Goal: Task Accomplishment & Management: Manage account settings

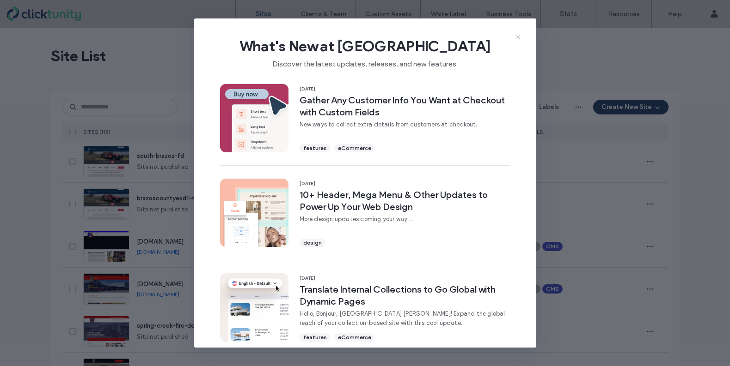
click at [515, 37] on icon at bounding box center [517, 36] width 7 height 7
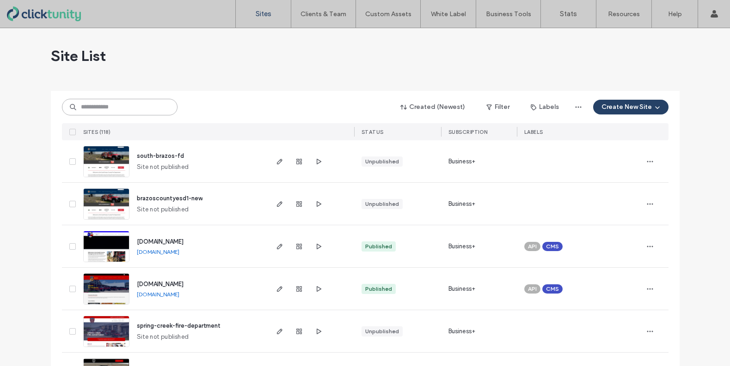
click at [122, 106] on input at bounding box center [120, 107] width 116 height 17
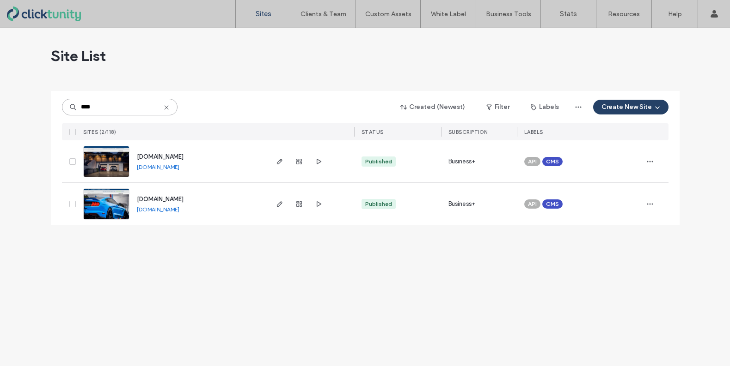
type input "****"
click at [183, 200] on span "[DOMAIN_NAME]" at bounding box center [160, 199] width 47 height 7
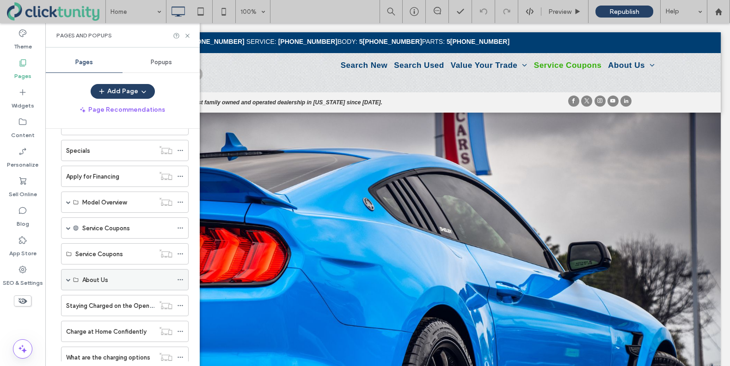
scroll to position [162, 0]
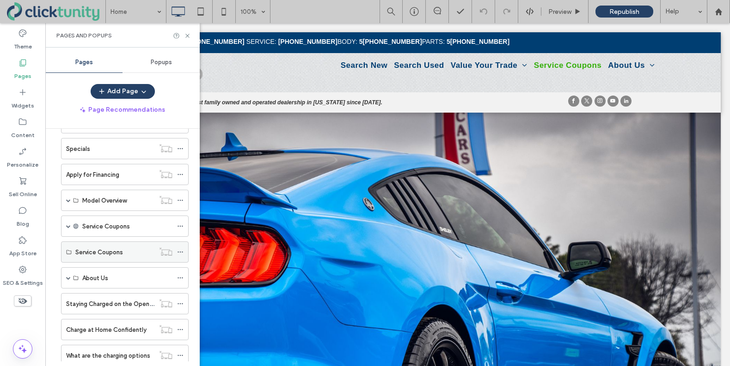
click at [182, 251] on icon at bounding box center [180, 252] width 6 height 6
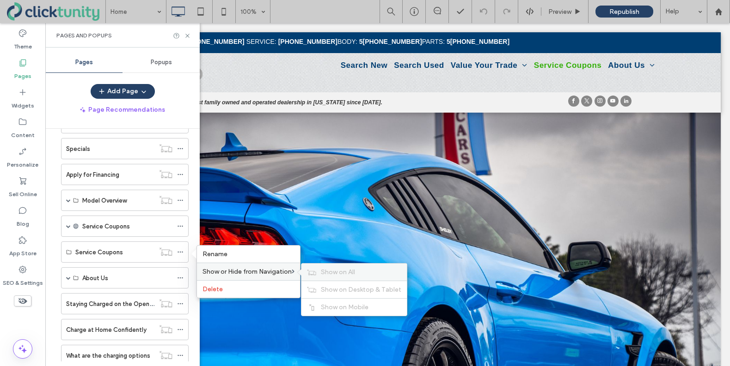
click at [328, 274] on span "Show on All" at bounding box center [338, 272] width 34 height 8
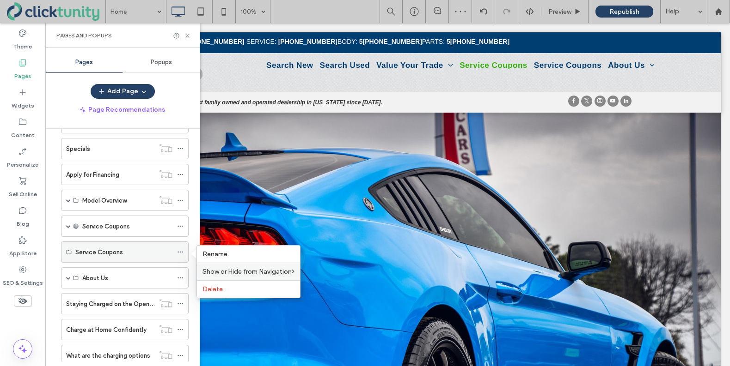
click at [117, 252] on label "Service Coupons" at bounding box center [99, 252] width 48 height 16
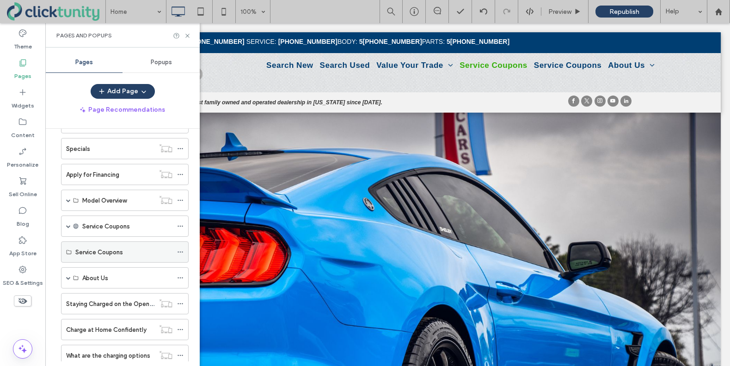
click at [64, 251] on div "Service Coupons" at bounding box center [125, 252] width 128 height 21
click at [93, 253] on label "Service Coupons" at bounding box center [99, 252] width 48 height 16
click at [101, 252] on label "Service Coupons" at bounding box center [99, 252] width 48 height 16
click at [68, 226] on span at bounding box center [68, 226] width 5 height 5
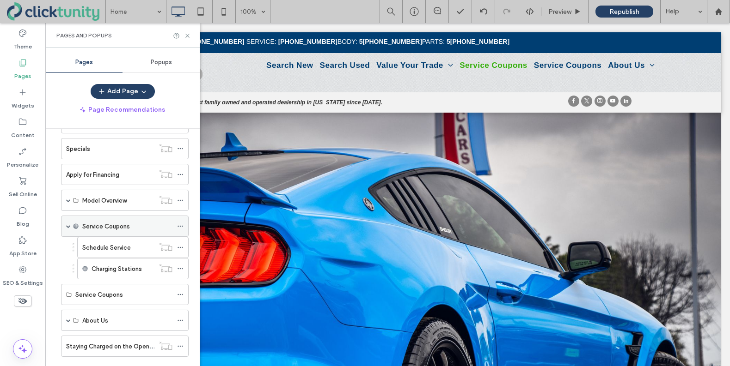
click at [71, 227] on div "Service Coupons" at bounding box center [125, 226] width 128 height 21
click at [180, 293] on icon at bounding box center [180, 295] width 6 height 6
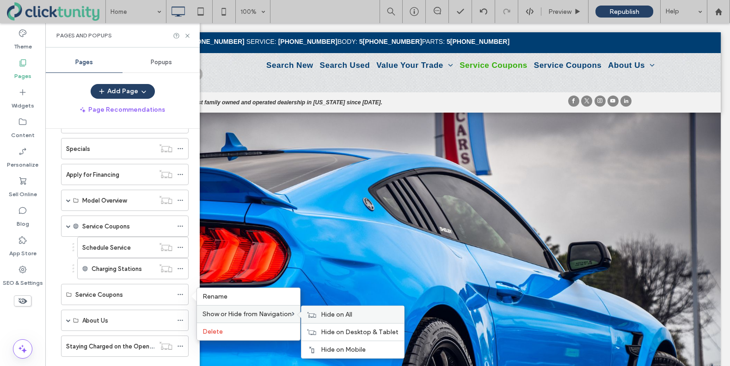
click at [339, 319] on div "Hide on All" at bounding box center [352, 314] width 103 height 17
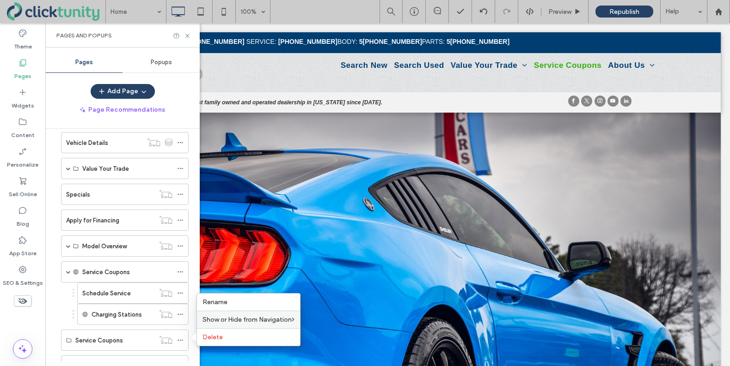
scroll to position [111, 0]
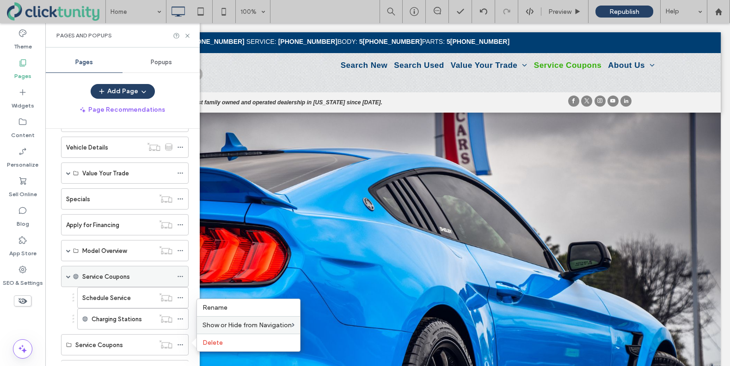
click at [149, 275] on div "Service Coupons" at bounding box center [127, 277] width 90 height 10
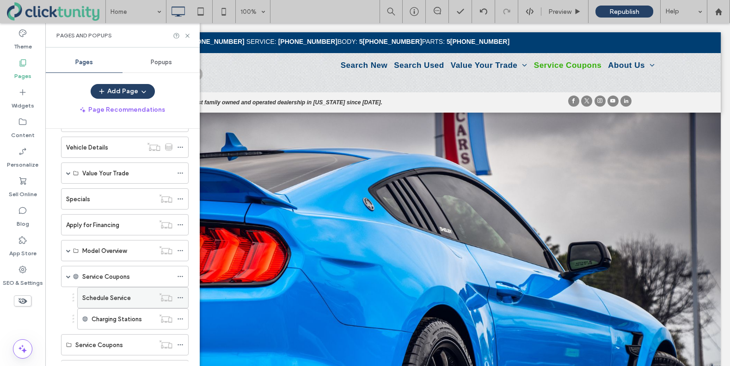
click at [103, 299] on label "Schedule Service" at bounding box center [106, 298] width 49 height 16
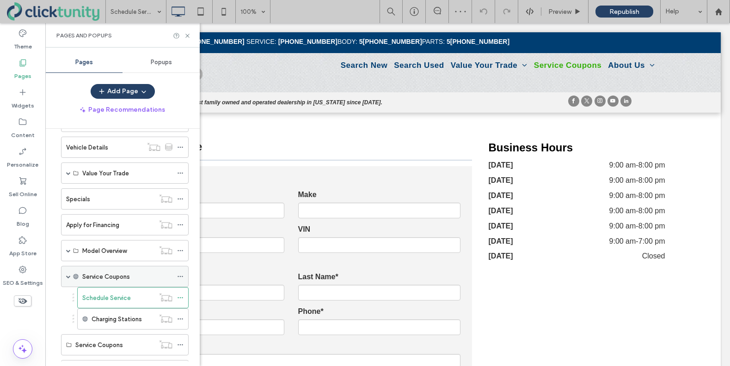
click at [183, 273] on span at bounding box center [180, 277] width 6 height 14
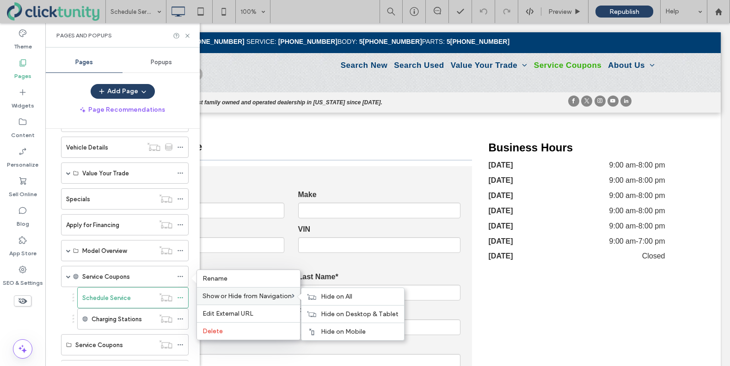
click at [263, 293] on span "Show or Hide from Navigation" at bounding box center [246, 297] width 89 height 8
click at [54, 298] on div "Home Inventory Search Search New Search Used Vehicle Details Value Your Trade V…" at bounding box center [122, 245] width 154 height 233
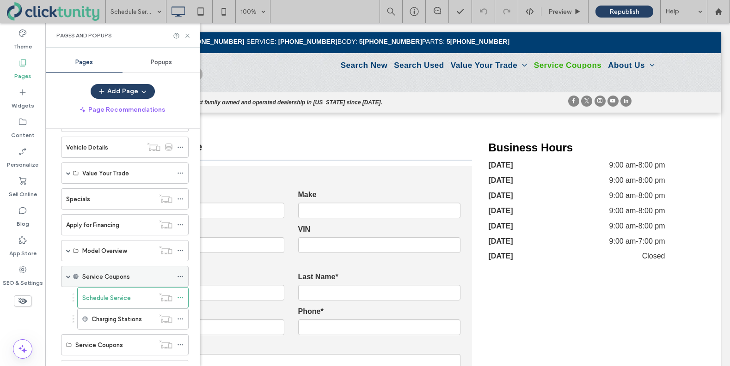
click at [67, 275] on span at bounding box center [68, 277] width 5 height 5
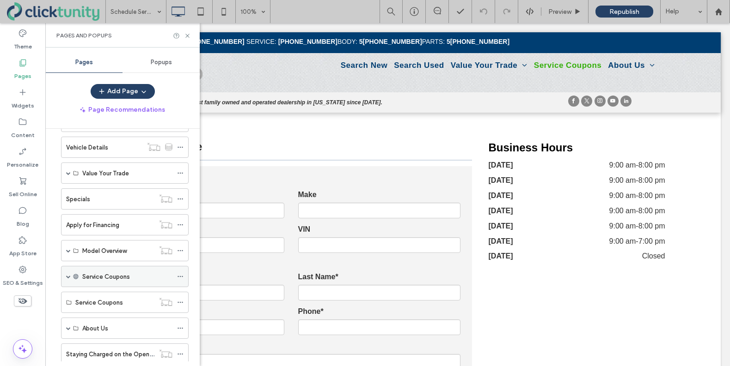
click at [67, 275] on span at bounding box center [68, 277] width 5 height 5
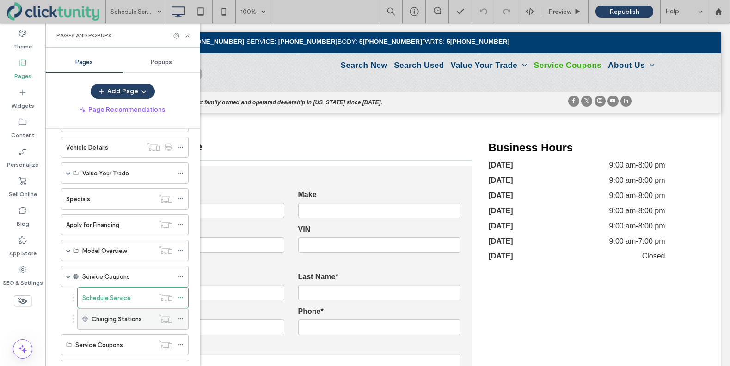
click at [178, 317] on icon at bounding box center [180, 319] width 6 height 6
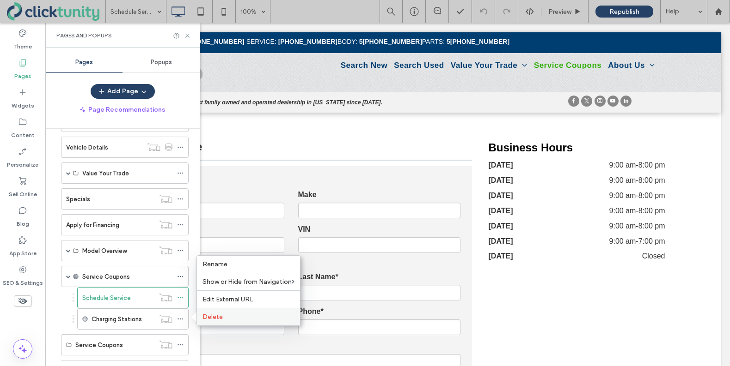
click at [206, 318] on span "Delete" at bounding box center [212, 317] width 20 height 8
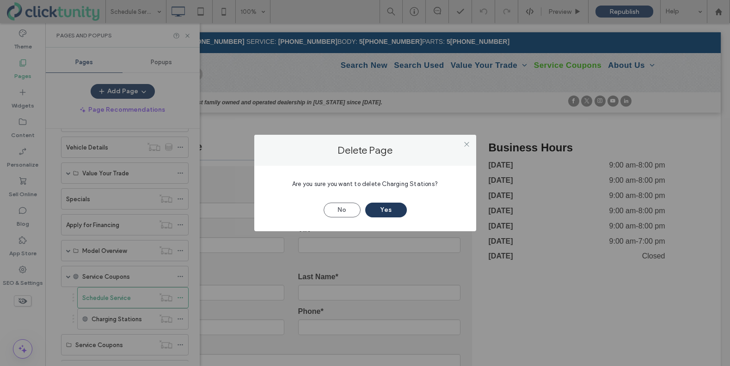
click at [395, 209] on button "Yes" at bounding box center [386, 210] width 42 height 15
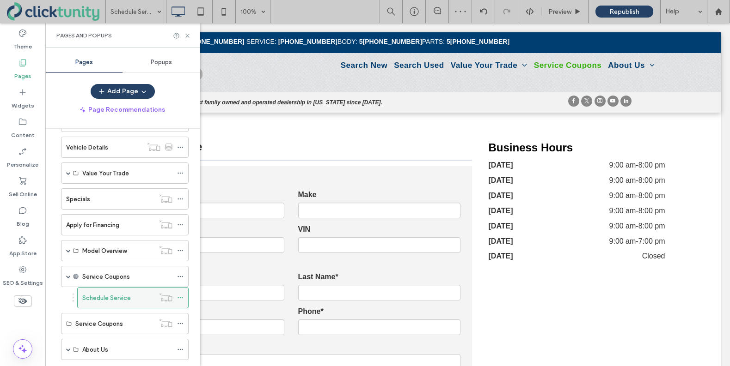
click at [110, 300] on label "Schedule Service" at bounding box center [106, 298] width 49 height 16
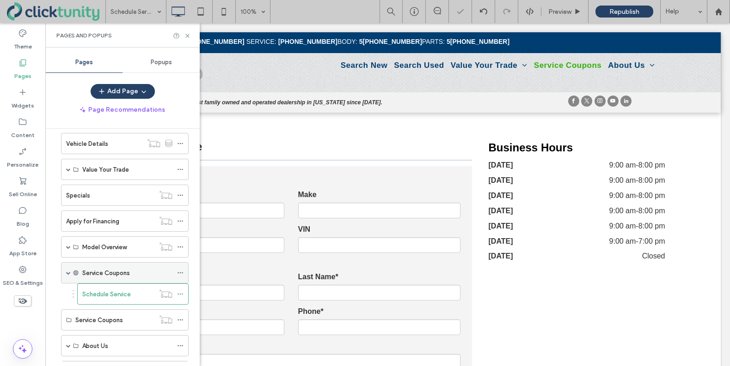
scroll to position [113, 0]
click at [179, 272] on icon at bounding box center [180, 275] width 6 height 6
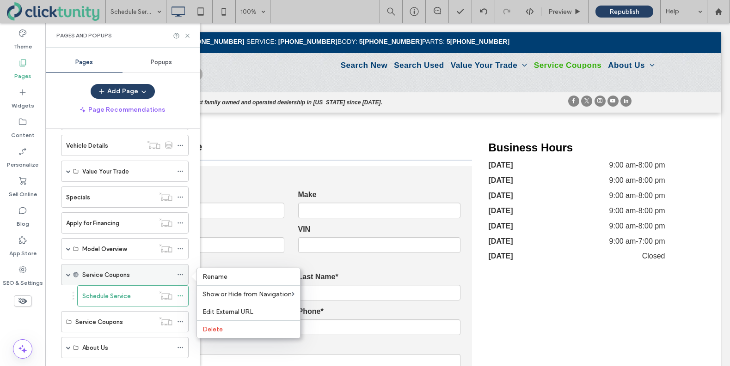
click at [179, 275] on icon at bounding box center [180, 275] width 6 height 6
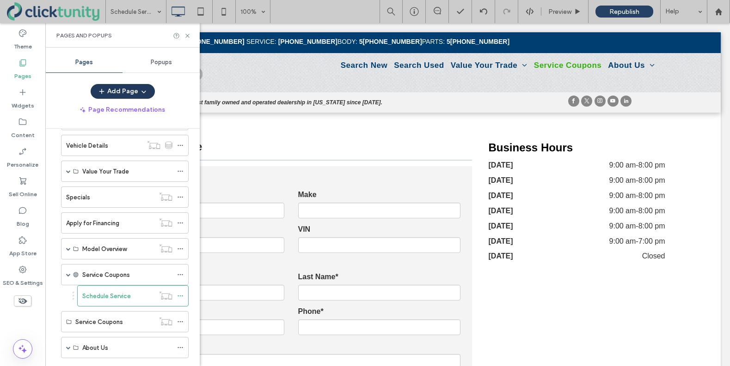
click at [142, 92] on use "button" at bounding box center [143, 92] width 4 height 2
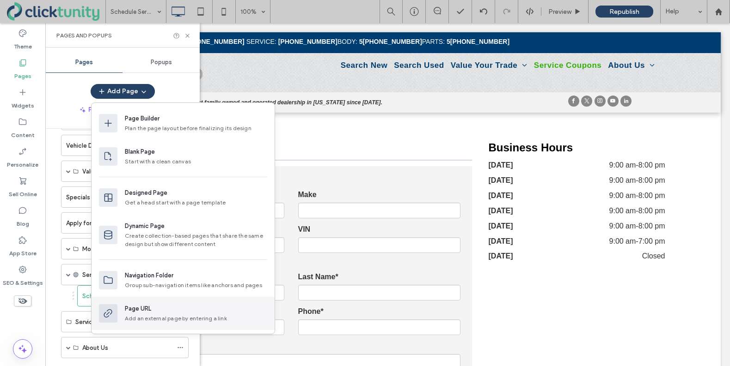
click at [181, 313] on div "Page URL" at bounding box center [196, 309] width 142 height 9
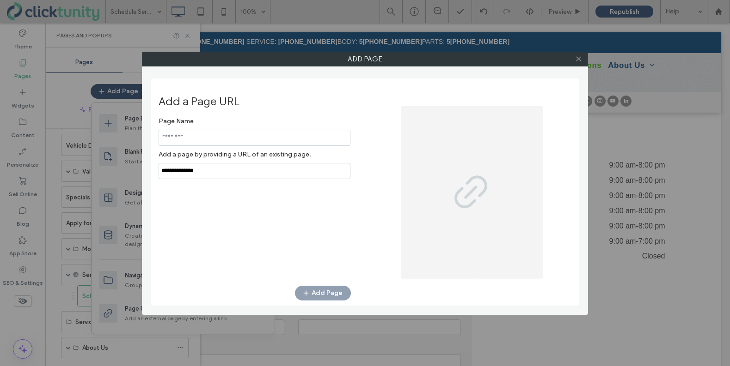
click at [244, 172] on input "notEmpty,url" at bounding box center [255, 171] width 192 height 16
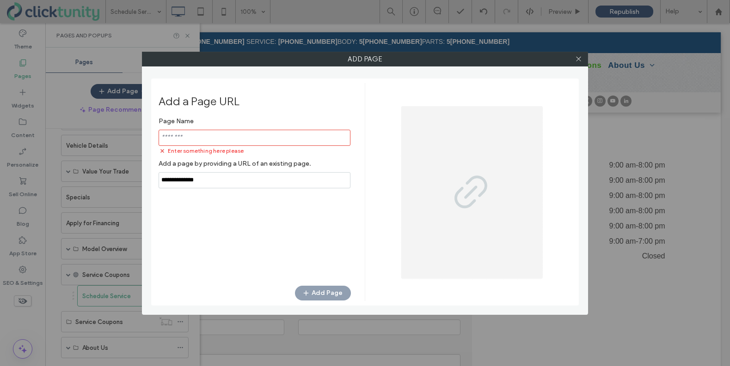
click at [244, 172] on input "notEmpty,url" at bounding box center [255, 180] width 192 height 16
click at [248, 178] on input "notEmpty,url" at bounding box center [255, 180] width 192 height 16
paste input "**********"
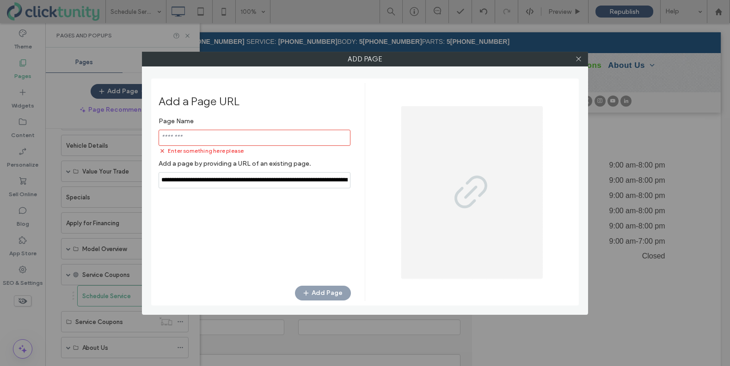
scroll to position [0, 65]
type input "**********"
click at [228, 134] on input "notEmpty" at bounding box center [255, 138] width 192 height 16
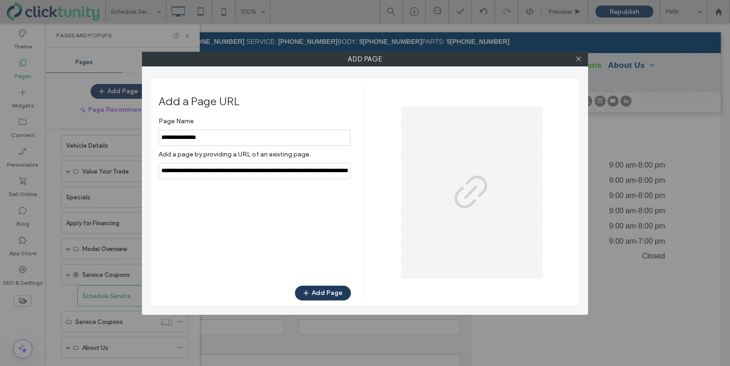
type input "**********"
click at [317, 296] on button "Add Page" at bounding box center [323, 293] width 56 height 15
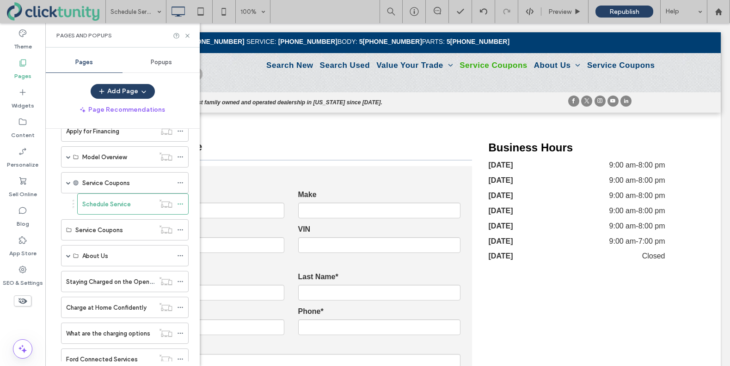
scroll to position [206, 0]
click at [92, 232] on label "Service Coupons" at bounding box center [99, 230] width 48 height 16
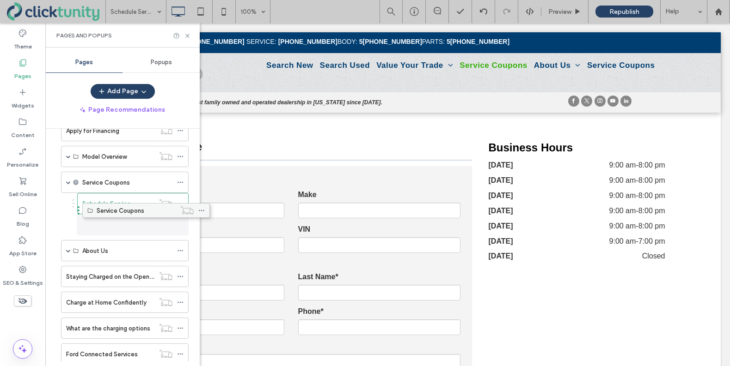
drag, startPoint x: 97, startPoint y: 229, endPoint x: 118, endPoint y: 214, distance: 26.4
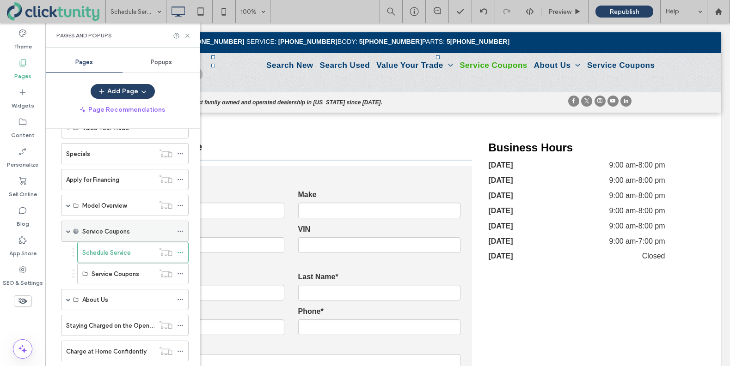
scroll to position [155, 0]
click at [188, 35] on icon at bounding box center [187, 35] width 7 height 7
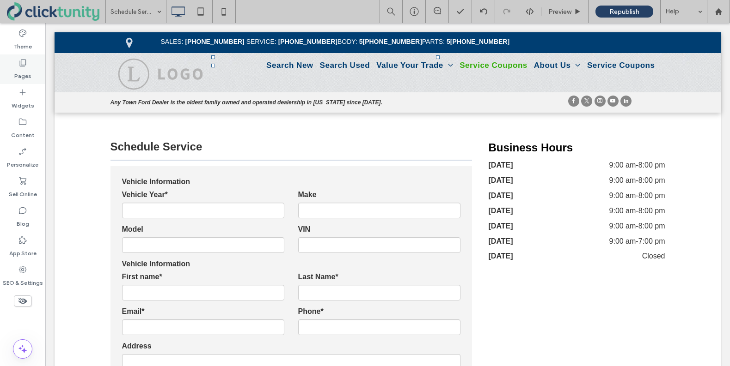
click at [25, 74] on label "Pages" at bounding box center [22, 73] width 17 height 13
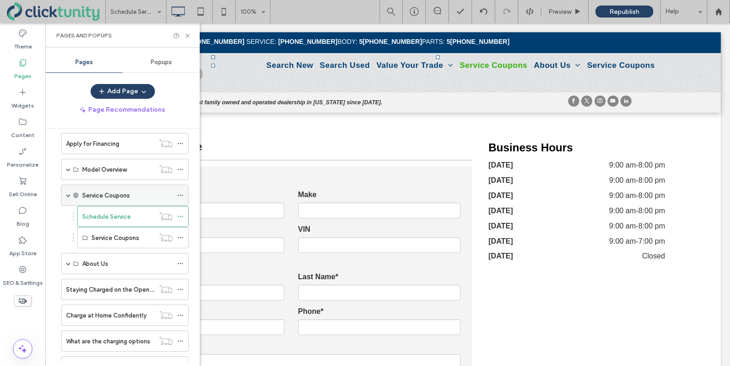
scroll to position [196, 0]
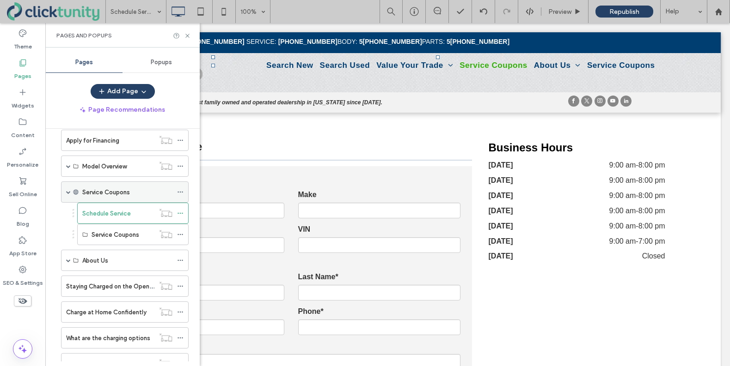
click at [121, 195] on label "Service Coupons" at bounding box center [106, 192] width 48 height 16
click at [120, 215] on label "Schedule Service" at bounding box center [106, 214] width 49 height 16
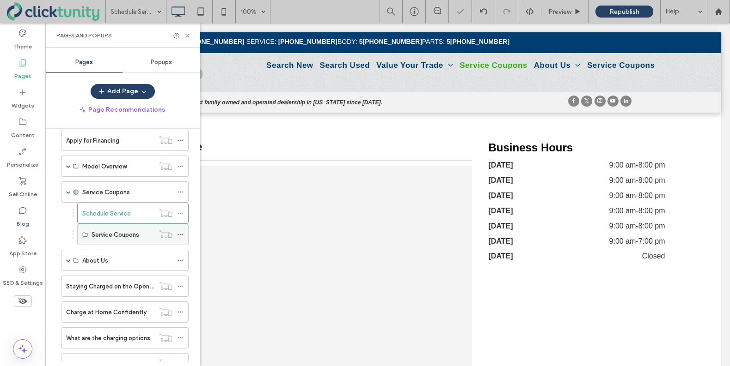
click at [117, 235] on label "Service Coupons" at bounding box center [116, 235] width 48 height 16
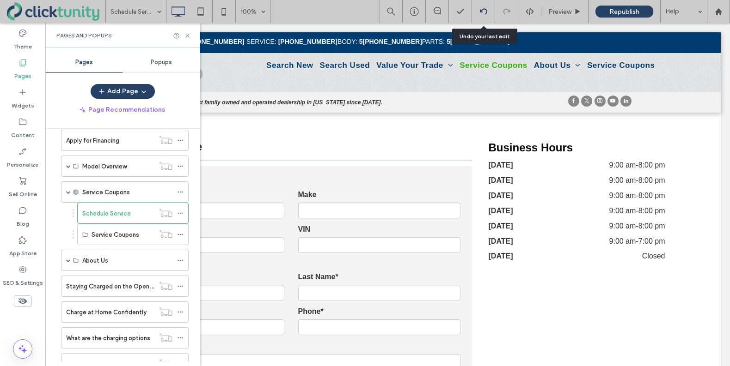
click at [482, 9] on use at bounding box center [482, 11] width 7 height 6
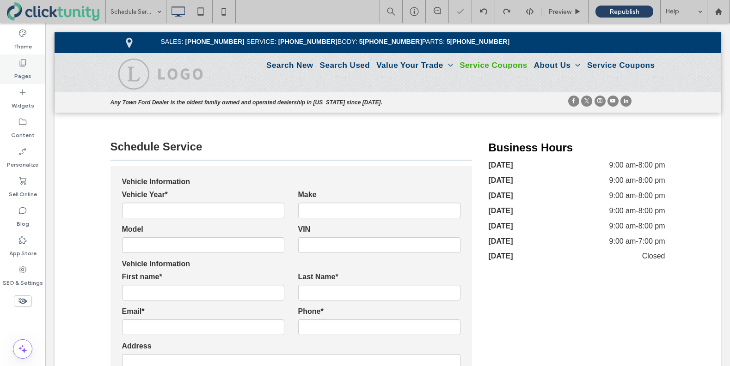
click at [29, 72] on label "Pages" at bounding box center [22, 73] width 17 height 13
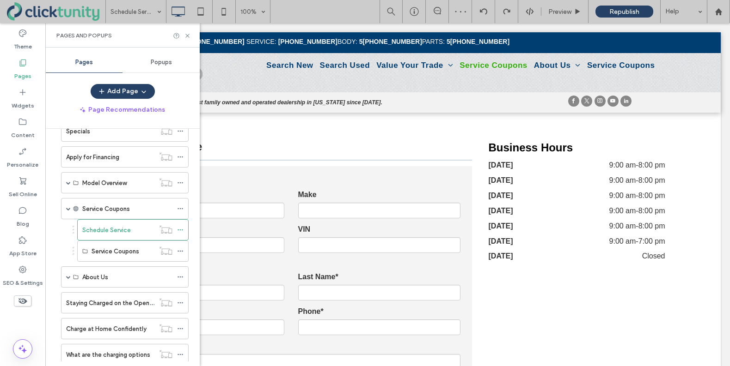
scroll to position [185, 0]
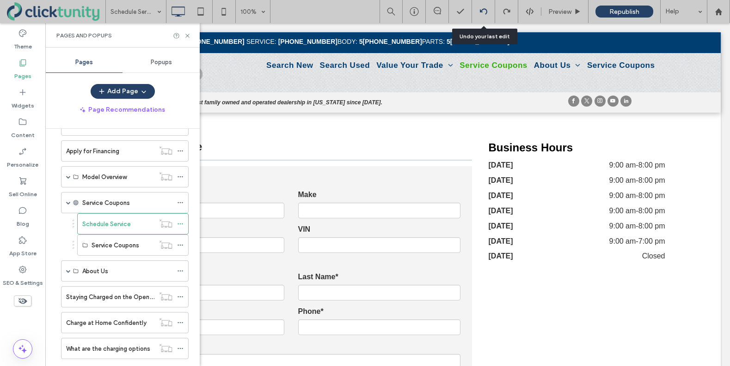
click at [484, 6] on div at bounding box center [483, 11] width 23 height 23
click at [483, 12] on icon at bounding box center [483, 11] width 7 height 7
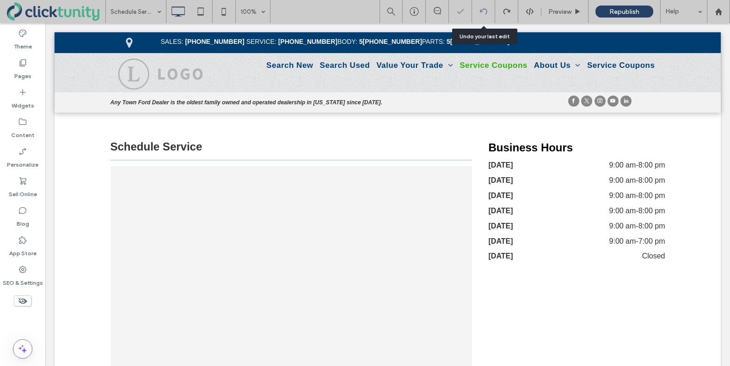
scroll to position [0, 0]
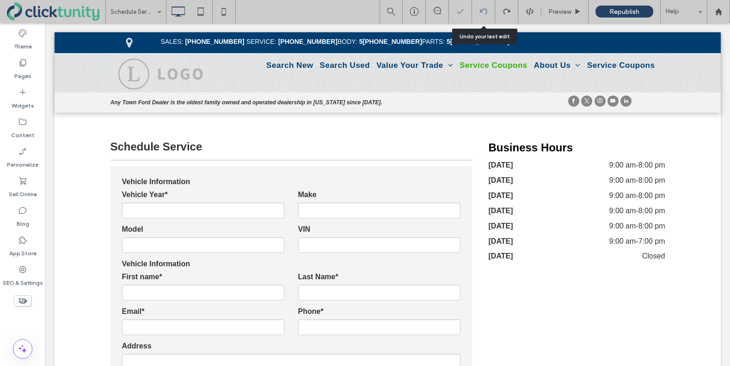
click at [483, 12] on icon at bounding box center [483, 11] width 7 height 7
click at [485, 10] on icon at bounding box center [483, 11] width 7 height 7
drag, startPoint x: 26, startPoint y: 69, endPoint x: 32, endPoint y: 79, distance: 11.2
click at [26, 69] on label "Pages" at bounding box center [22, 73] width 17 height 13
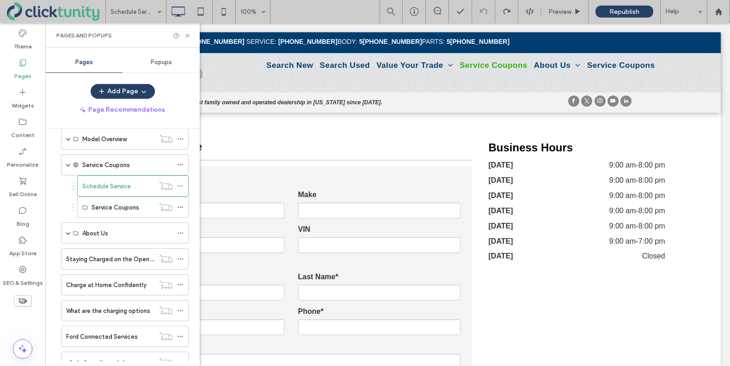
scroll to position [233, 0]
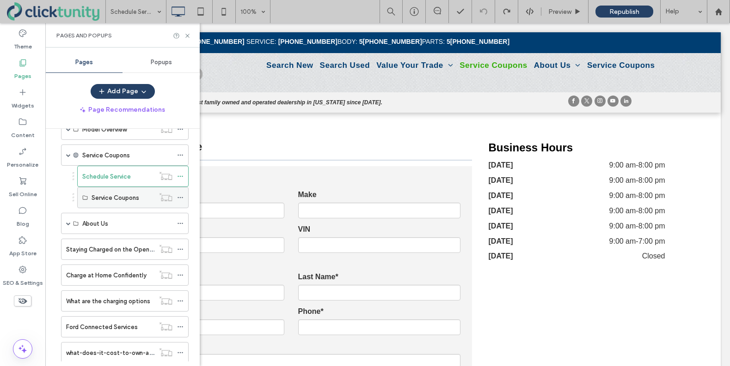
click at [183, 197] on icon at bounding box center [180, 198] width 6 height 6
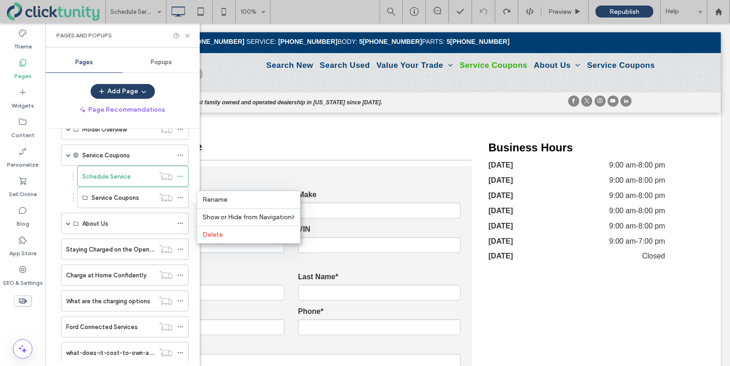
click at [103, 176] on label "Schedule Service" at bounding box center [106, 177] width 49 height 16
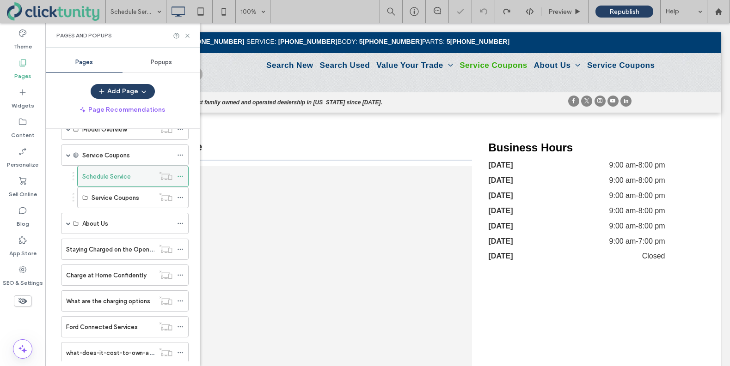
scroll to position [0, 0]
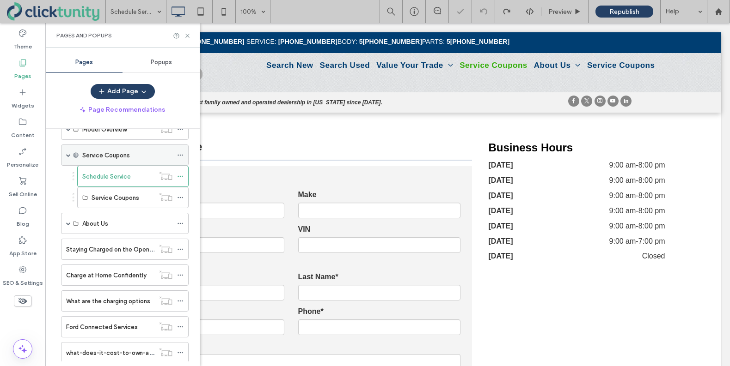
click at [136, 161] on div "Service Coupons" at bounding box center [127, 155] width 90 height 20
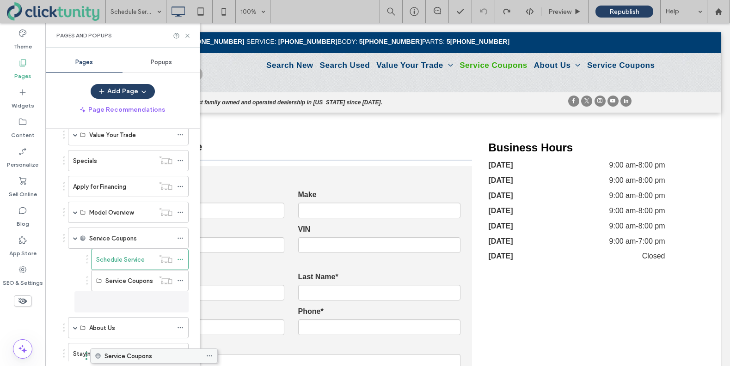
scroll to position [187, 0]
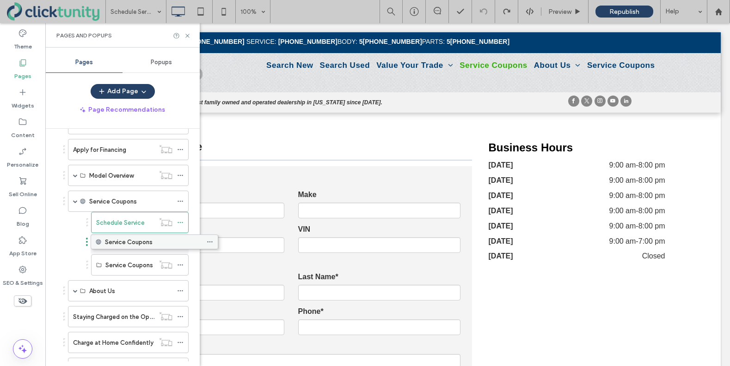
drag, startPoint x: 120, startPoint y: 325, endPoint x: 149, endPoint y: 242, distance: 87.8
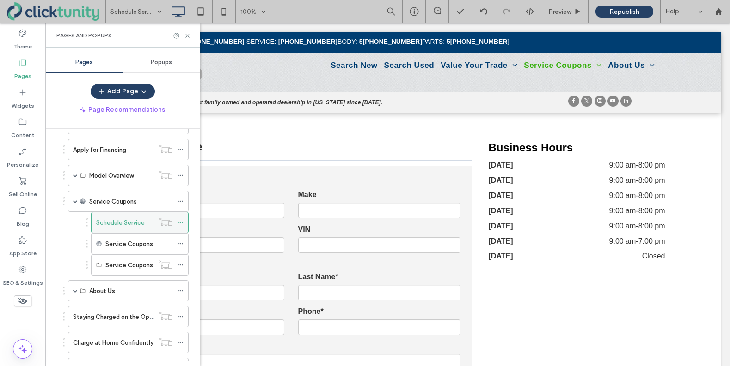
click at [179, 223] on icon at bounding box center [180, 223] width 6 height 6
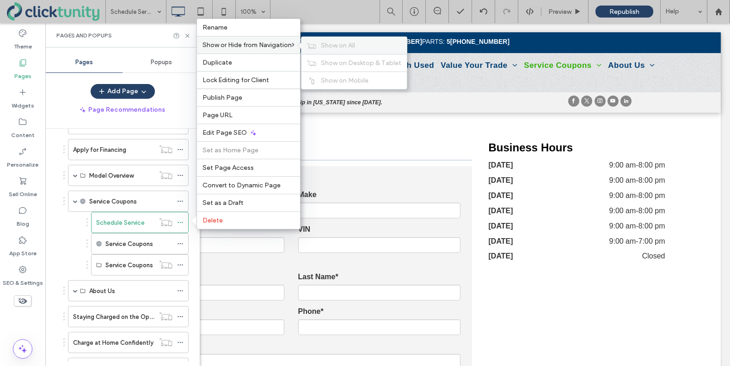
click at [334, 45] on span "Show on All" at bounding box center [338, 46] width 34 height 8
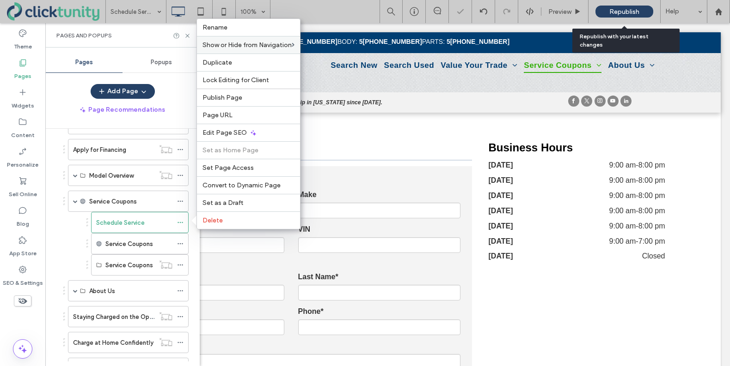
click at [616, 15] on div "Republish" at bounding box center [624, 12] width 58 height 12
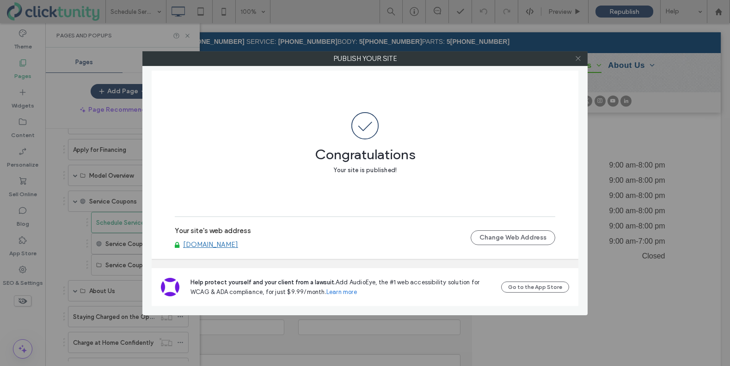
click at [576, 60] on icon at bounding box center [577, 58] width 7 height 7
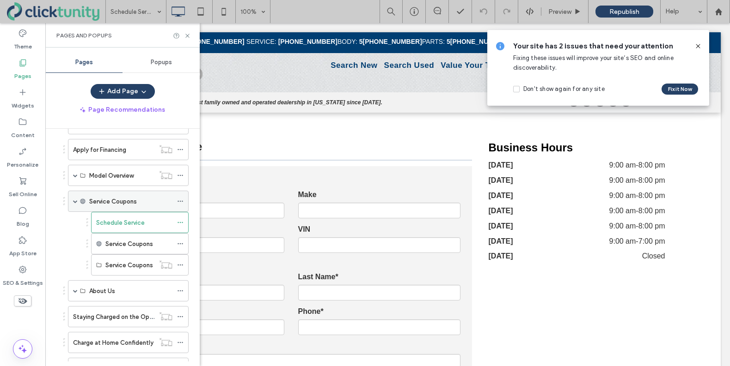
click at [115, 199] on label "Service Coupons" at bounding box center [113, 202] width 48 height 16
click at [183, 199] on icon at bounding box center [180, 201] width 6 height 6
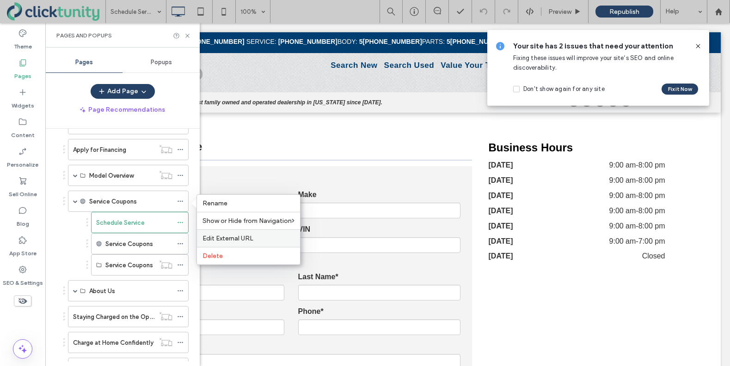
click at [241, 238] on span "Edit External URL" at bounding box center [227, 239] width 51 height 8
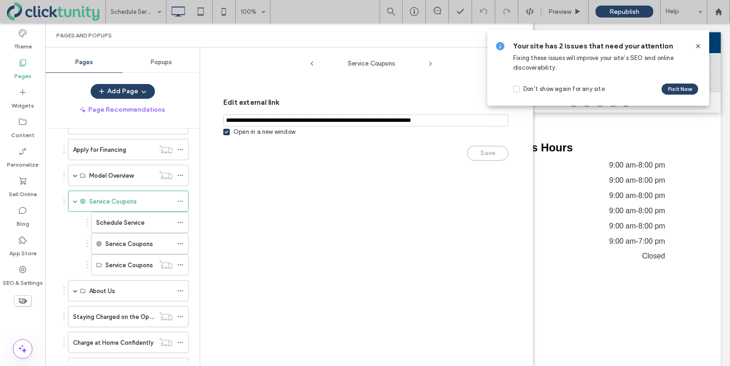
drag, startPoint x: 430, startPoint y: 181, endPoint x: 421, endPoint y: 178, distance: 9.1
click at [430, 181] on div "Service Coupons Edit external link Open in a new window Save" at bounding box center [370, 209] width 323 height 314
click at [697, 46] on use at bounding box center [698, 46] width 4 height 4
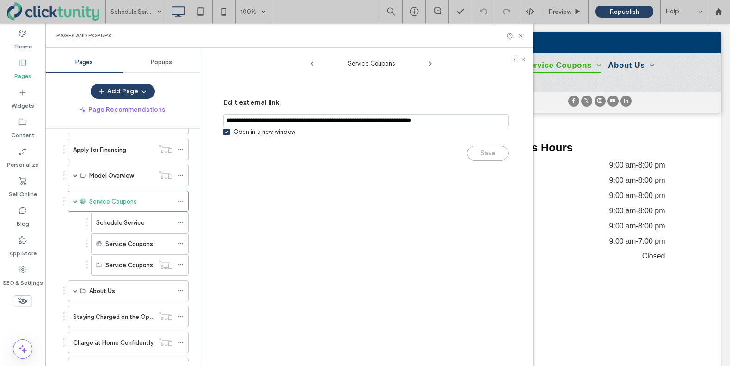
click at [369, 68] on span "Service Coupons" at bounding box center [371, 62] width 92 height 14
click at [374, 64] on span "Service Coupons" at bounding box center [371, 62] width 92 height 14
click at [135, 199] on label "Service Coupons" at bounding box center [113, 202] width 48 height 16
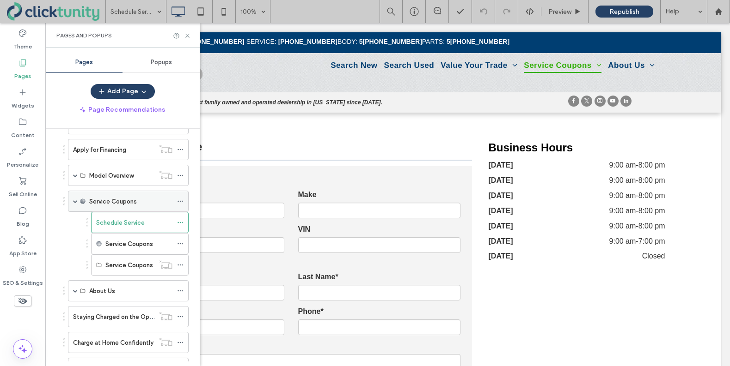
click at [135, 199] on label "Service Coupons" at bounding box center [113, 202] width 48 height 16
click at [185, 201] on div at bounding box center [182, 202] width 11 height 14
click at [184, 201] on div at bounding box center [182, 202] width 11 height 14
click at [182, 201] on use at bounding box center [179, 201] width 5 height 1
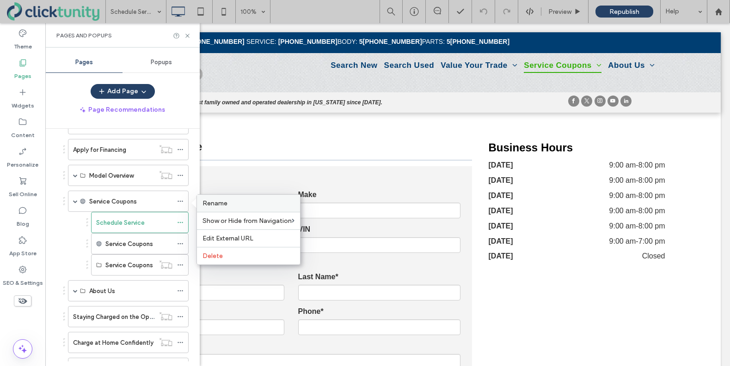
click at [214, 201] on span "Rename" at bounding box center [214, 204] width 25 height 8
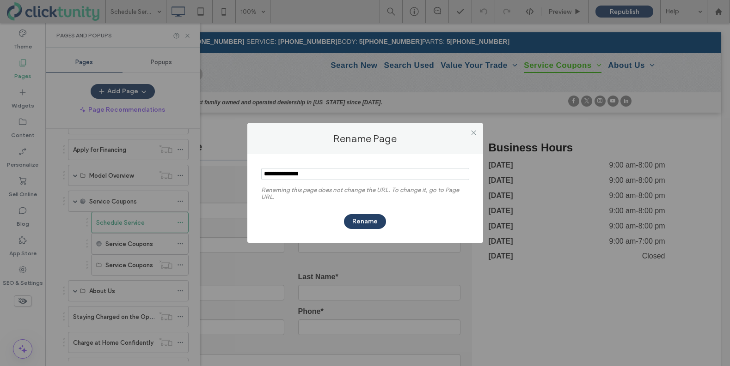
click at [325, 172] on input "notEmpty" at bounding box center [365, 174] width 208 height 12
type input "*******"
click at [356, 218] on button "Rename" at bounding box center [365, 221] width 42 height 15
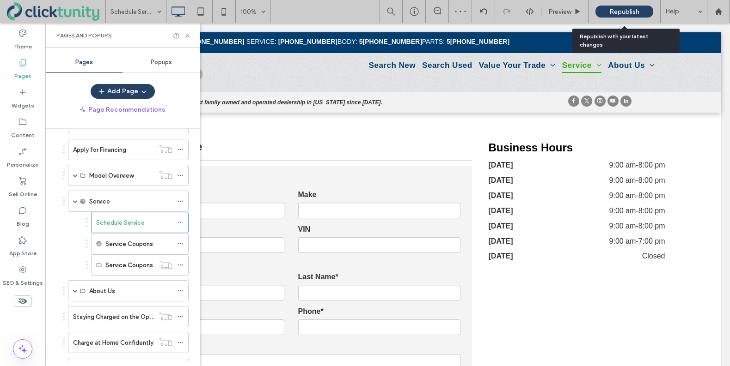
click at [630, 10] on span "Republish" at bounding box center [624, 12] width 30 height 8
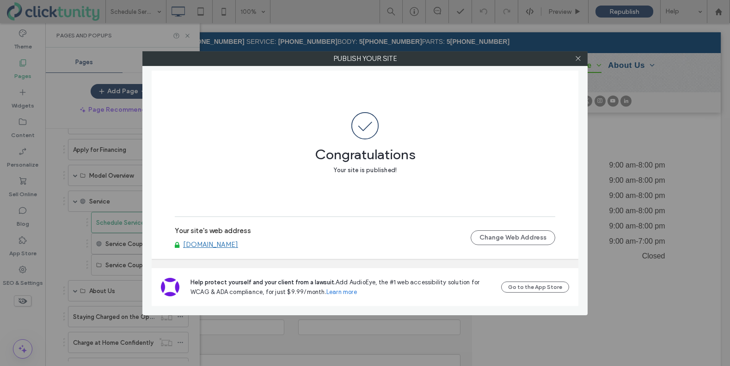
drag, startPoint x: 578, startPoint y: 61, endPoint x: 467, endPoint y: 98, distance: 117.1
click at [578, 61] on icon at bounding box center [577, 58] width 7 height 7
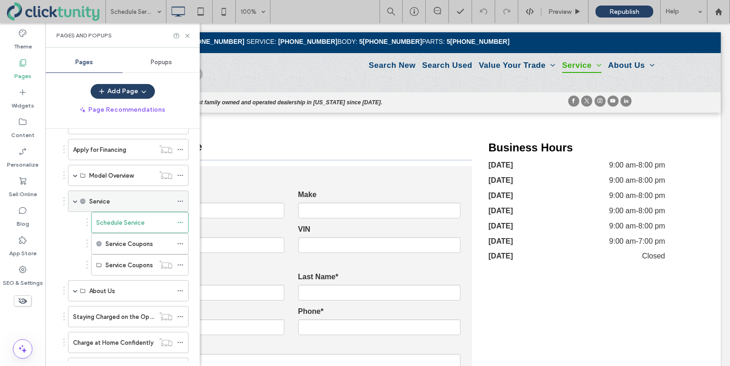
drag, startPoint x: 179, startPoint y: 201, endPoint x: 187, endPoint y: 201, distance: 7.9
click at [179, 201] on icon at bounding box center [180, 201] width 6 height 6
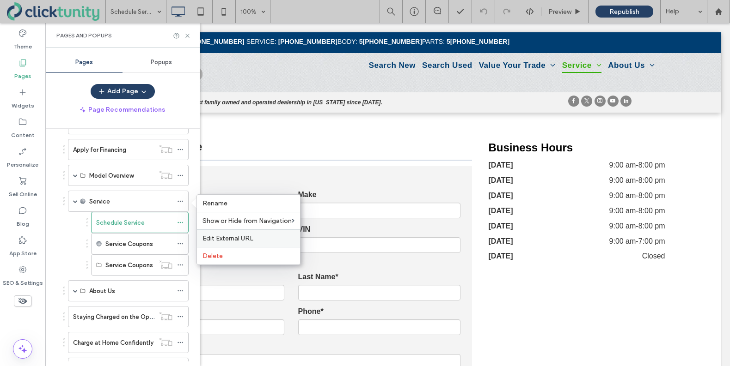
click at [238, 235] on span "Edit External URL" at bounding box center [227, 239] width 51 height 8
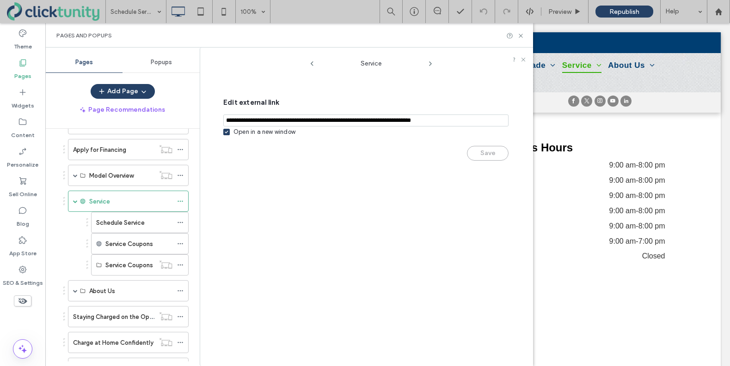
click at [275, 122] on input "notEmpty,url" at bounding box center [365, 121] width 285 height 12
click at [491, 153] on div "Save" at bounding box center [365, 149] width 285 height 24
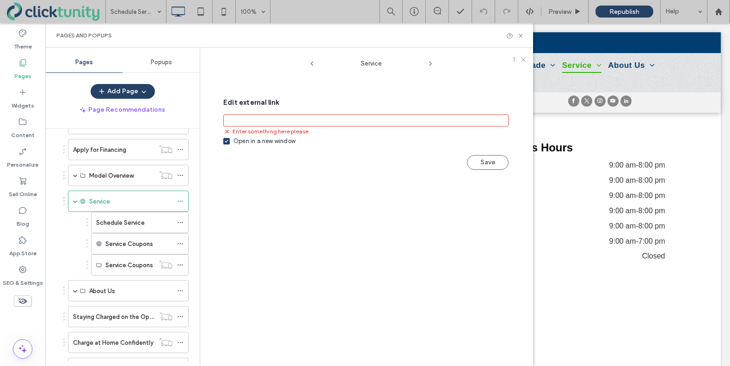
click at [431, 64] on icon at bounding box center [430, 63] width 7 height 7
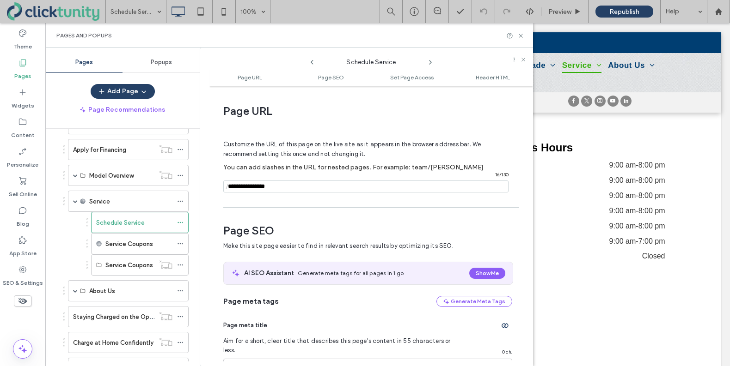
click at [310, 63] on icon at bounding box center [311, 62] width 7 height 7
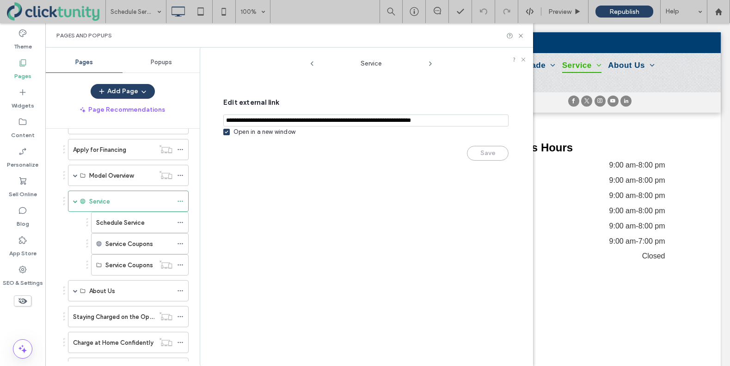
click at [227, 131] on icon at bounding box center [227, 132] width 4 height 3
click at [94, 200] on label "Service" at bounding box center [99, 202] width 21 height 16
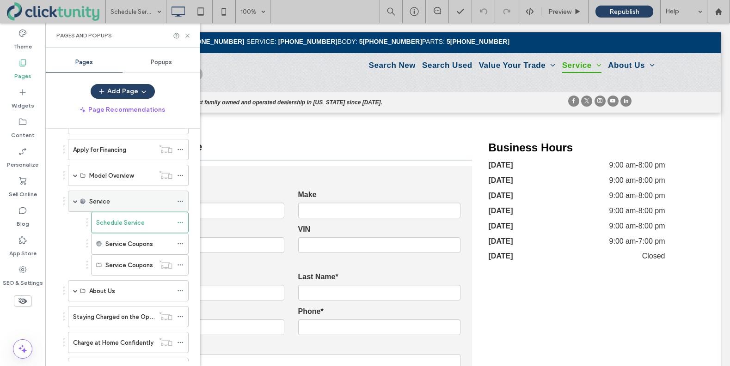
click at [122, 198] on div "Service" at bounding box center [130, 202] width 83 height 10
click at [183, 199] on icon at bounding box center [180, 201] width 6 height 6
click at [85, 201] on icon at bounding box center [83, 202] width 6 height 6
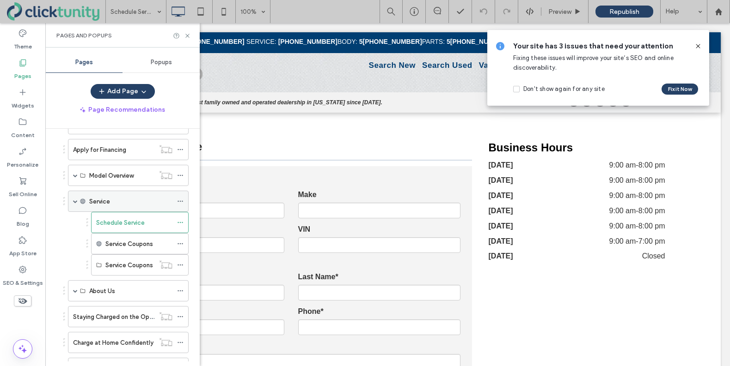
click at [179, 201] on icon at bounding box center [180, 201] width 6 height 6
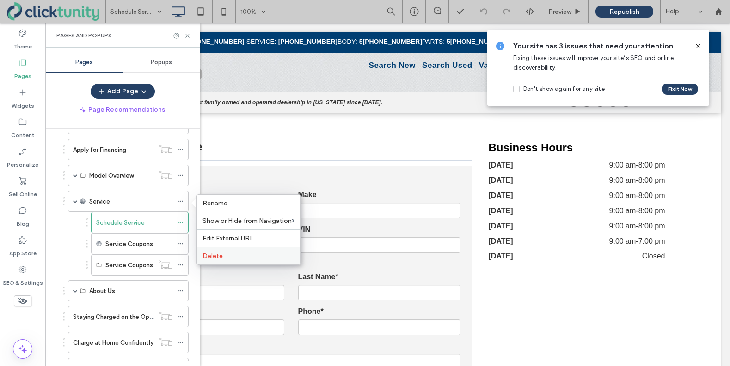
click at [229, 256] on label "Delete" at bounding box center [248, 256] width 92 height 8
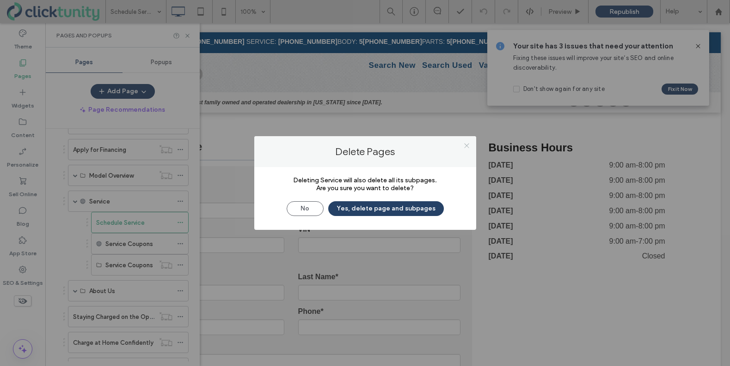
click at [465, 145] on icon at bounding box center [466, 145] width 7 height 7
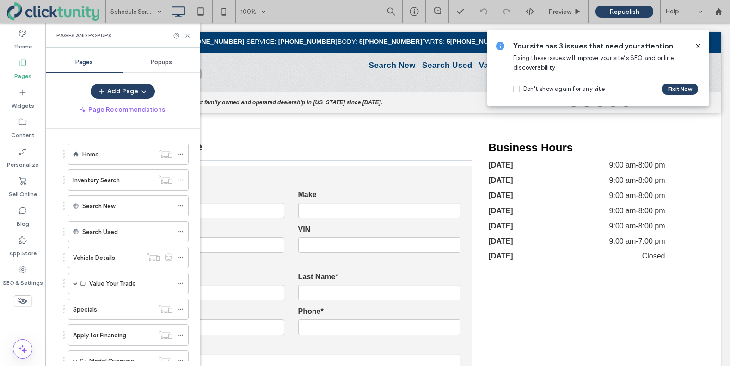
scroll to position [0, 0]
